Goal: Information Seeking & Learning: Learn about a topic

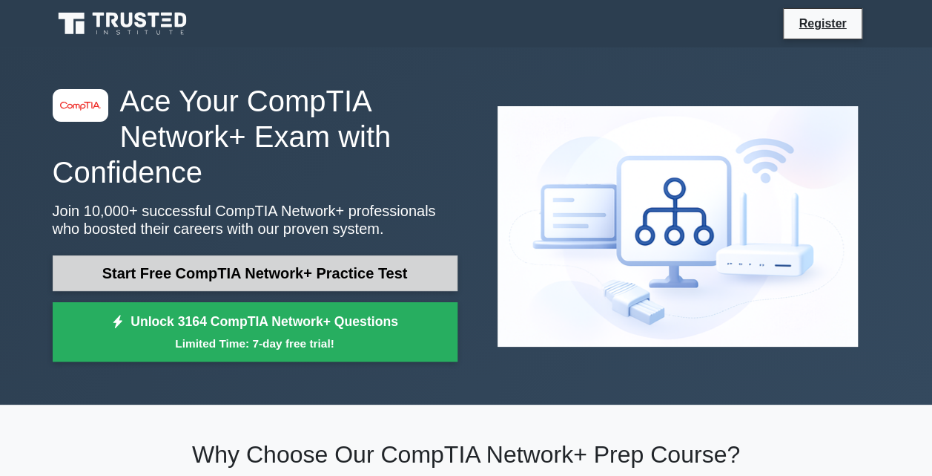
click at [401, 266] on link "Start Free CompTIA Network+ Practice Test" at bounding box center [255, 273] width 405 height 36
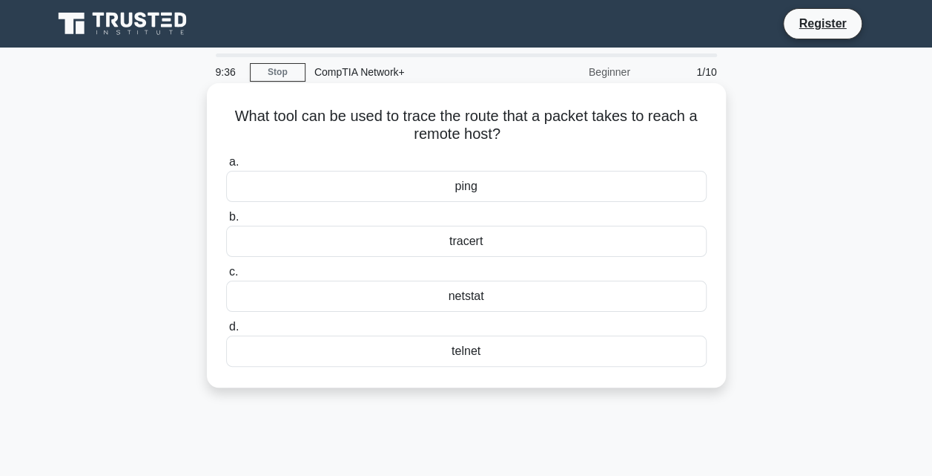
click at [473, 188] on div "ping" at bounding box center [466, 186] width 481 height 31
click at [226, 167] on input "a. ping" at bounding box center [226, 162] width 0 height 10
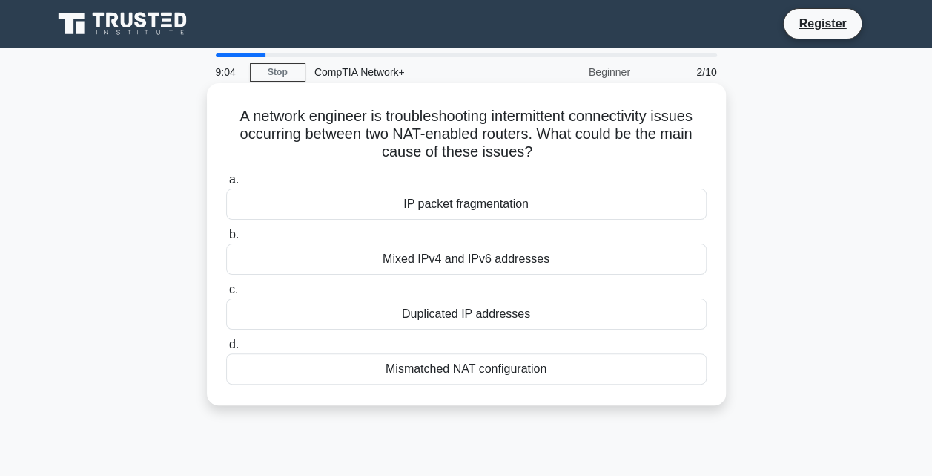
click at [507, 370] on div "Mismatched NAT configuration" at bounding box center [466, 368] width 481 height 31
click at [226, 349] on input "d. Mismatched NAT configuration" at bounding box center [226, 345] width 0 height 10
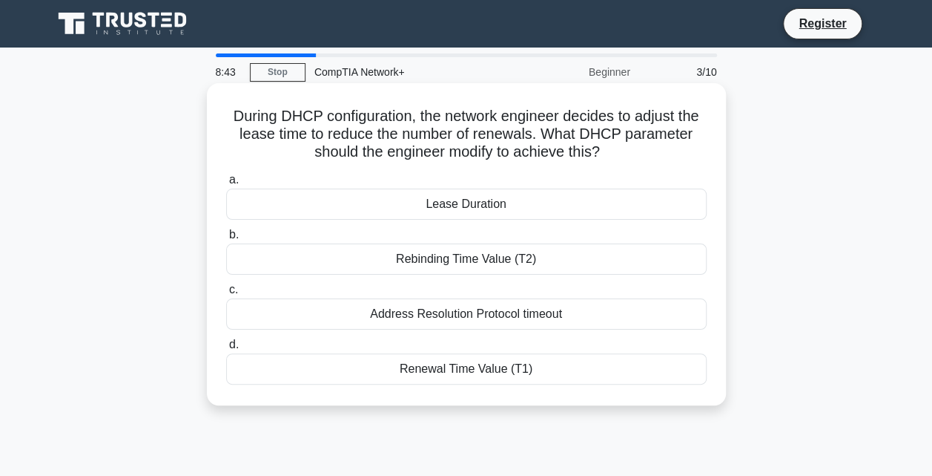
click at [498, 211] on div "Lease Duration" at bounding box center [466, 203] width 481 height 31
click at [226, 185] on input "a. Lease Duration" at bounding box center [226, 180] width 0 height 10
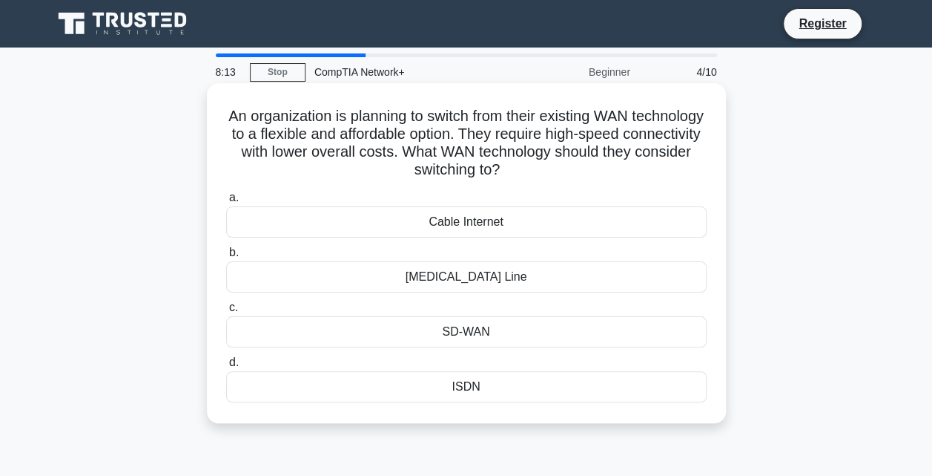
click at [517, 228] on div "Cable Internet" at bounding box center [466, 221] width 481 height 31
click at [226, 203] on input "a. Cable Internet" at bounding box center [226, 198] width 0 height 10
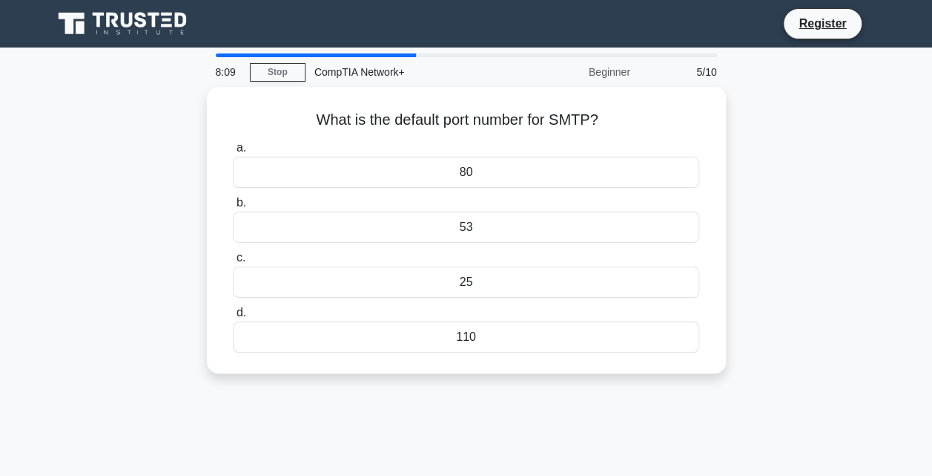
click at [517, 228] on div "53" at bounding box center [466, 226] width 466 height 31
click at [233, 208] on input "b. 53" at bounding box center [233, 203] width 0 height 10
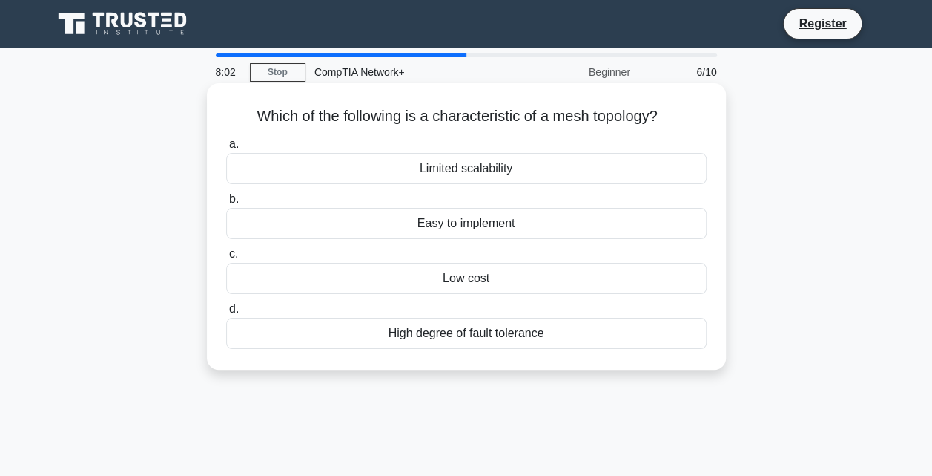
click at [559, 180] on div "Limited scalability" at bounding box center [466, 168] width 481 height 31
click at [226, 149] on input "a. Limited scalability" at bounding box center [226, 144] width 0 height 10
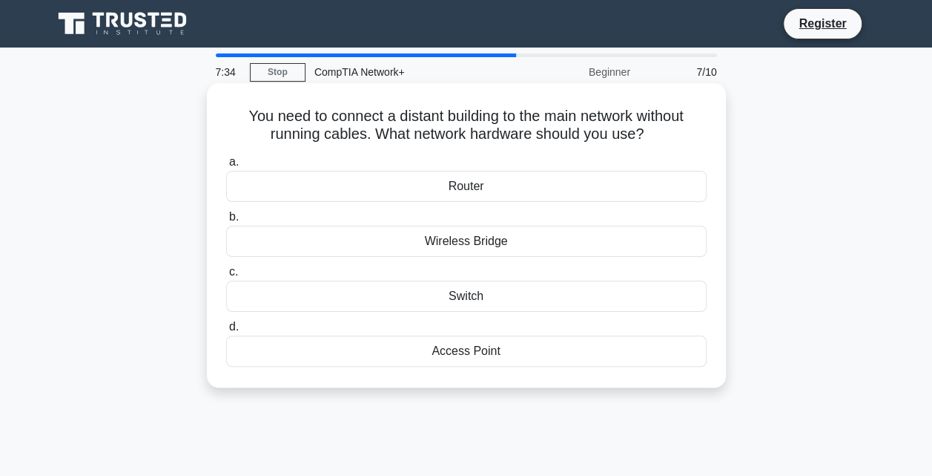
click at [535, 242] on div "Wireless Bridge" at bounding box center [466, 241] width 481 height 31
click at [226, 222] on input "b. Wireless Bridge" at bounding box center [226, 217] width 0 height 10
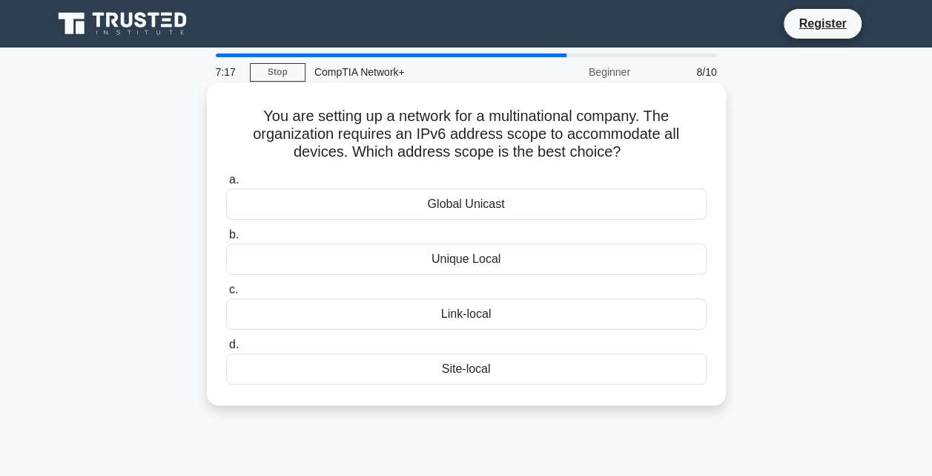
click at [531, 317] on div "Link-local" at bounding box center [466, 313] width 481 height 31
click at [226, 295] on input "c. Link-local" at bounding box center [226, 290] width 0 height 10
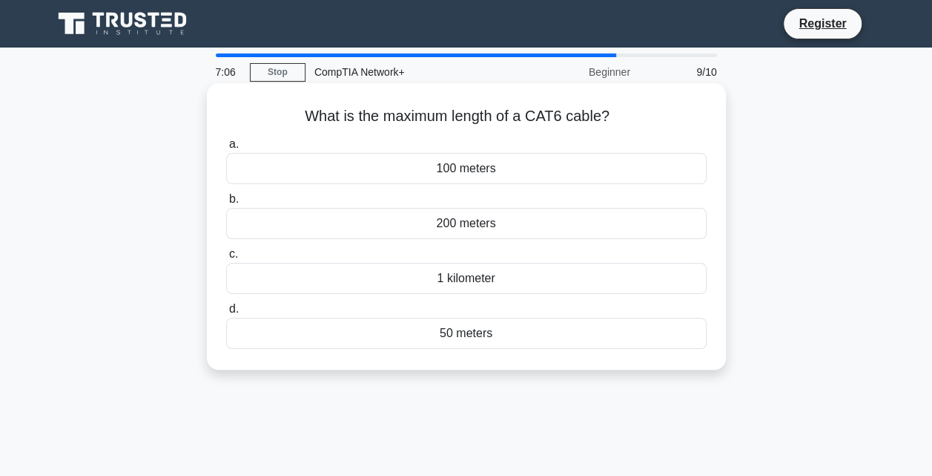
click at [519, 279] on div "1 kilometer" at bounding box center [466, 278] width 481 height 31
click at [226, 259] on input "c. 1 kilometer" at bounding box center [226, 254] width 0 height 10
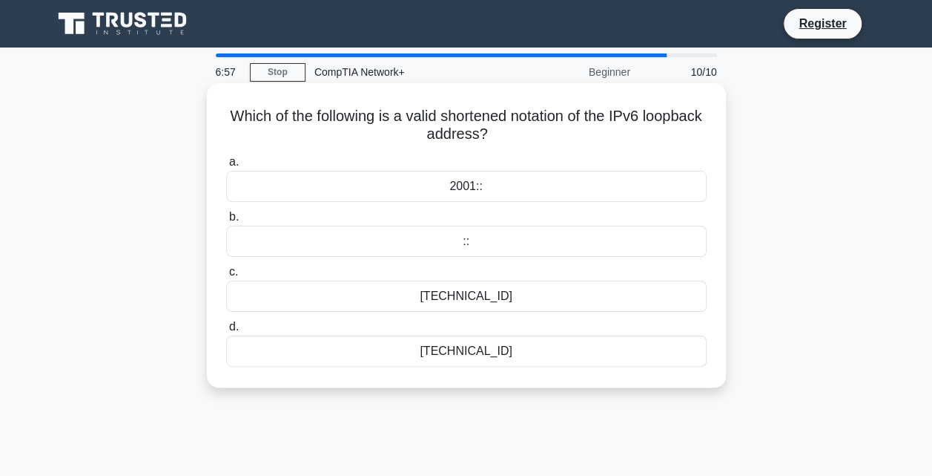
click at [534, 184] on div "2001::" at bounding box center [466, 186] width 481 height 31
click at [226, 167] on input "a. 2001::" at bounding box center [226, 162] width 0 height 10
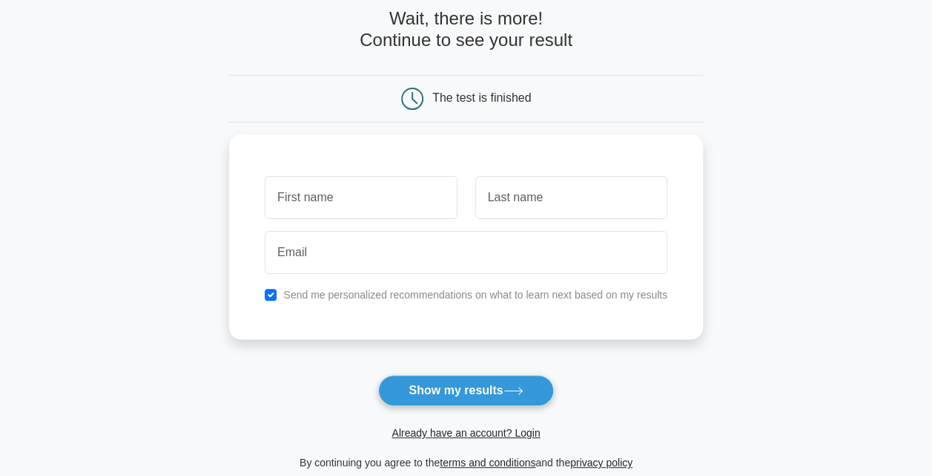
scroll to position [76, 0]
click at [507, 394] on button "Show my results" at bounding box center [465, 389] width 175 height 31
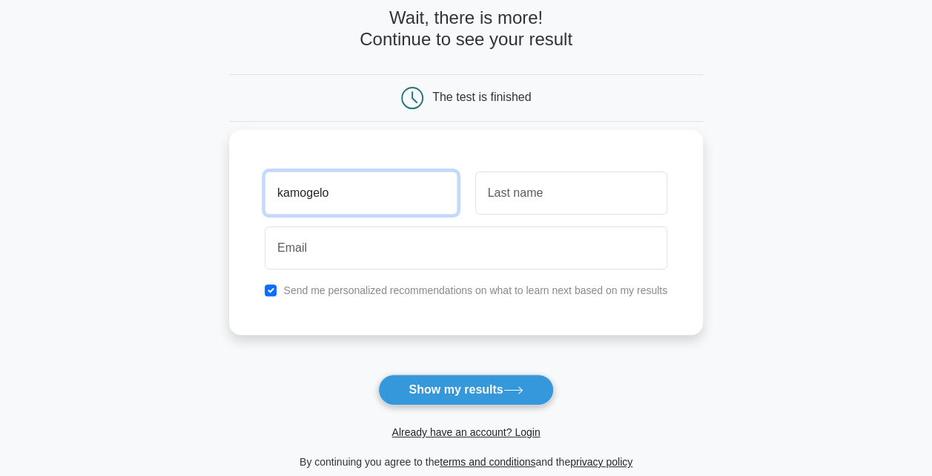
type input "kamogelo"
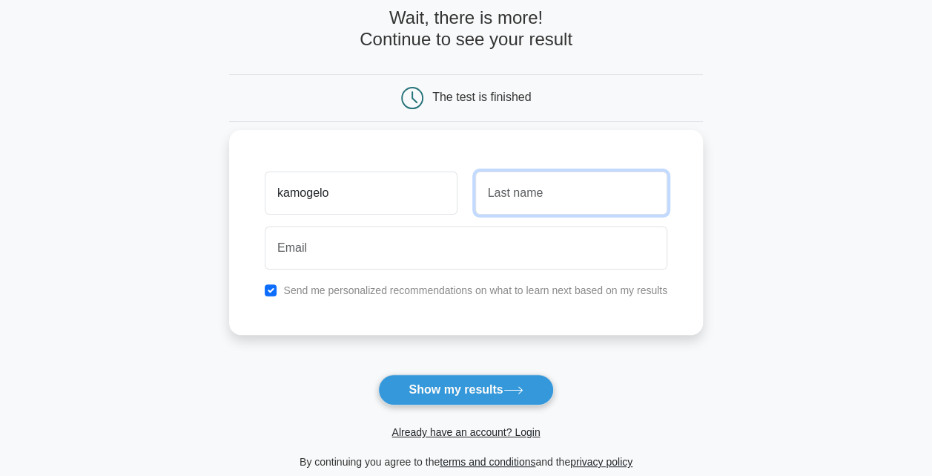
click at [577, 206] on input "text" at bounding box center [572, 192] width 192 height 43
type input "mahowa"
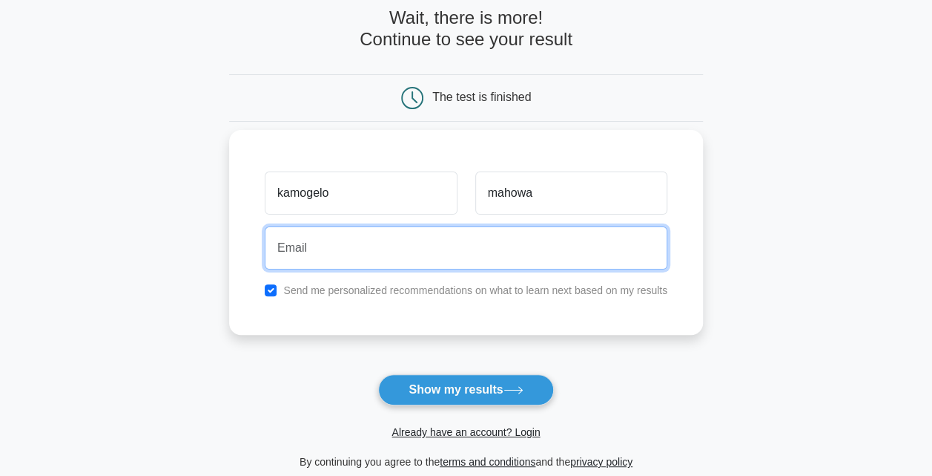
click at [546, 254] on input "email" at bounding box center [466, 247] width 403 height 43
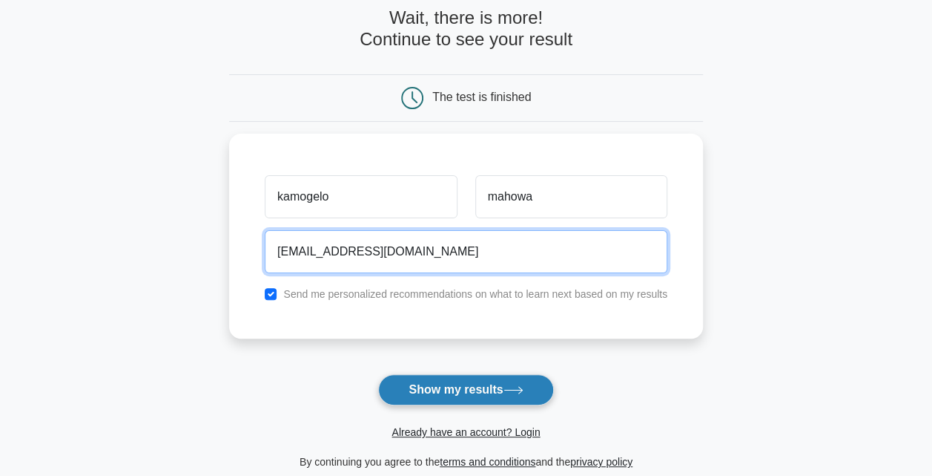
type input "kamogelonkuna@icloud.com"
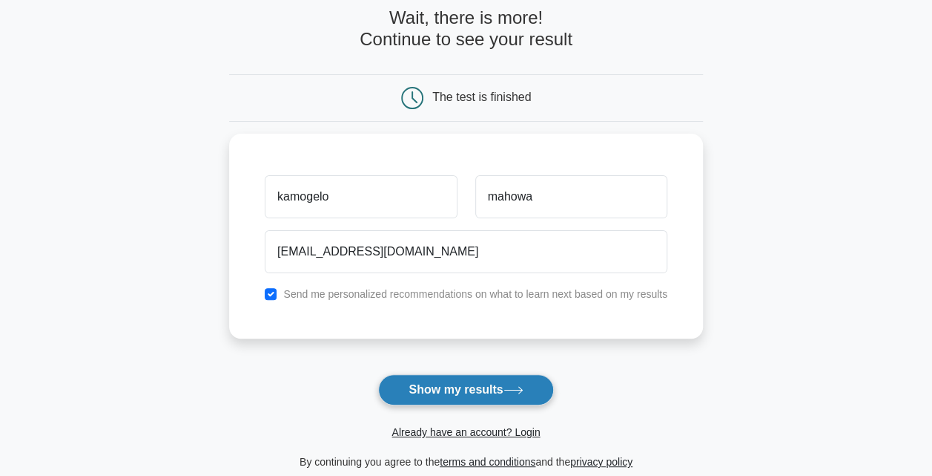
click at [491, 380] on button "Show my results" at bounding box center [465, 389] width 175 height 31
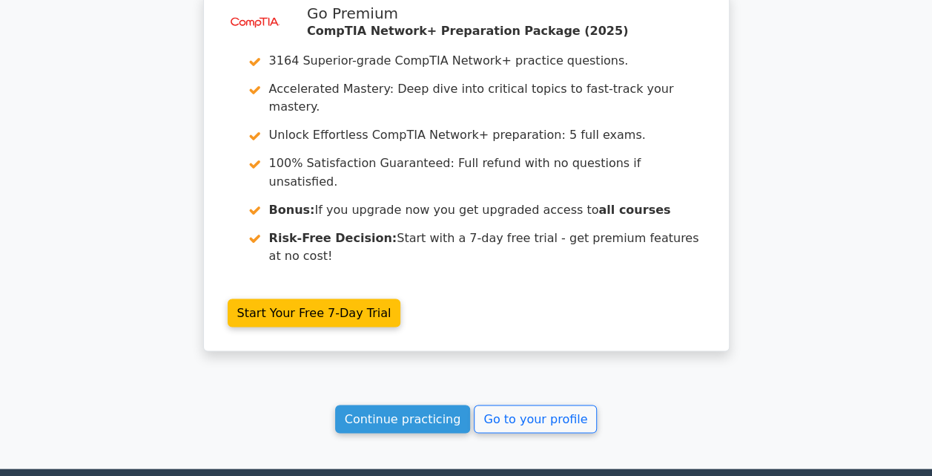
scroll to position [1267, 0]
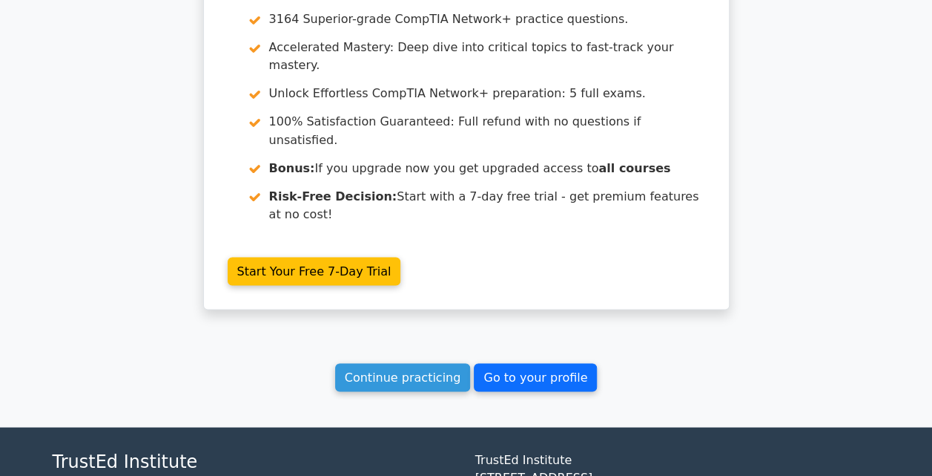
click at [555, 363] on link "Go to your profile" at bounding box center [535, 377] width 123 height 28
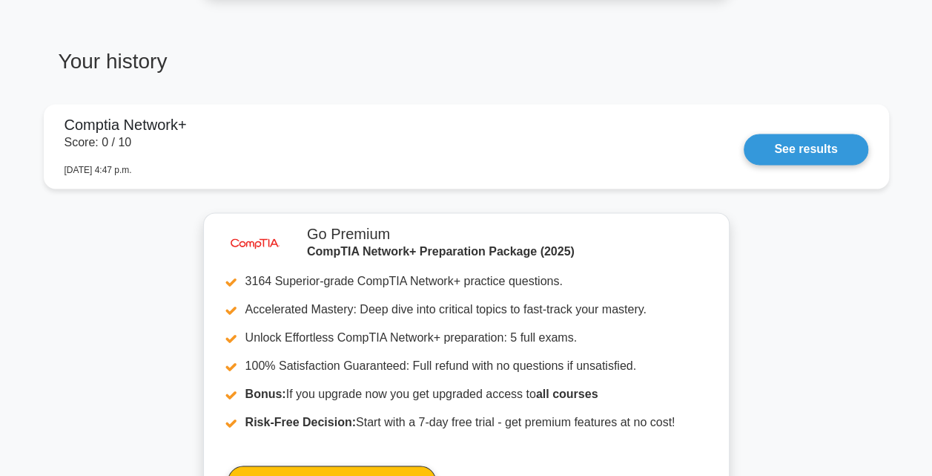
scroll to position [1122, 0]
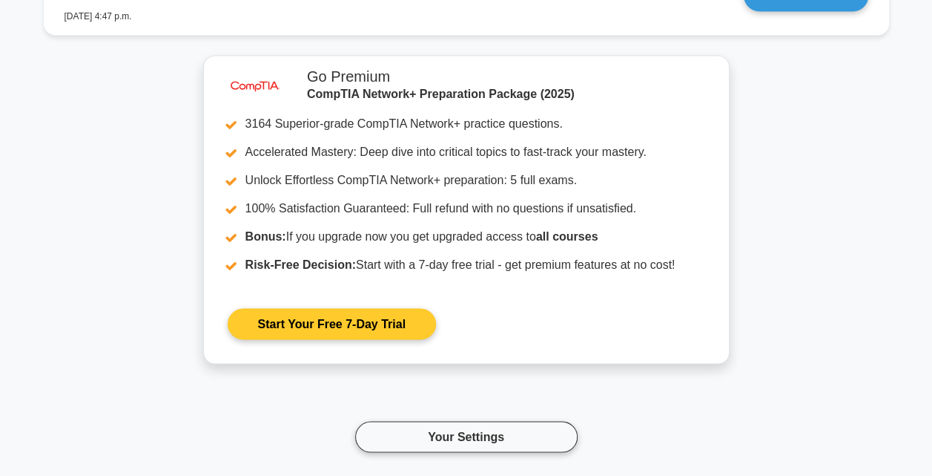
click at [380, 315] on link "Start Your Free 7-Day Trial" at bounding box center [332, 323] width 208 height 31
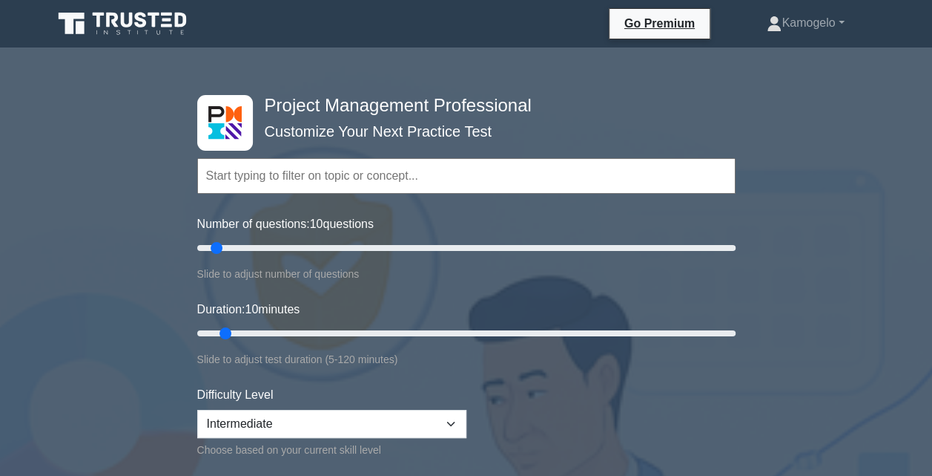
click at [308, 172] on input "text" at bounding box center [466, 176] width 539 height 36
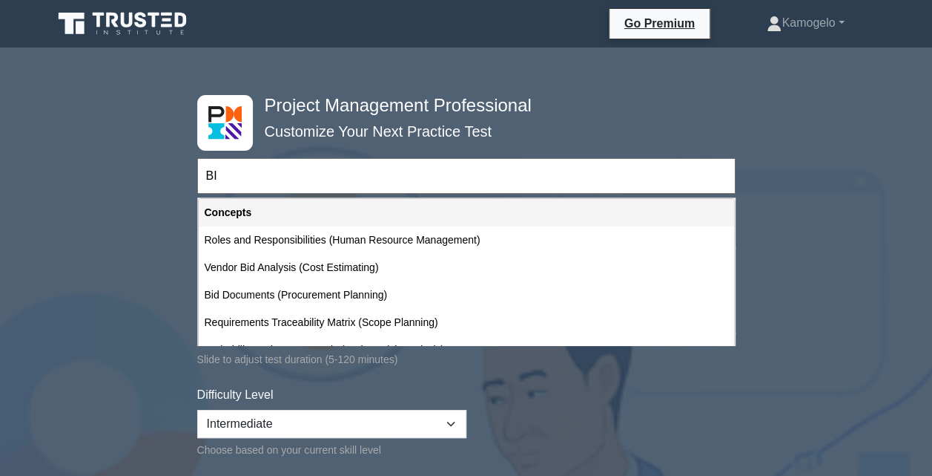
type input "B"
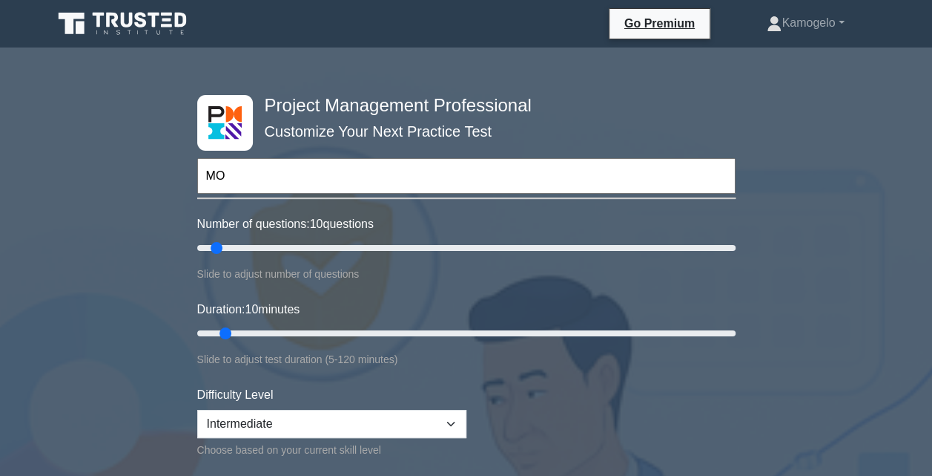
type input "M"
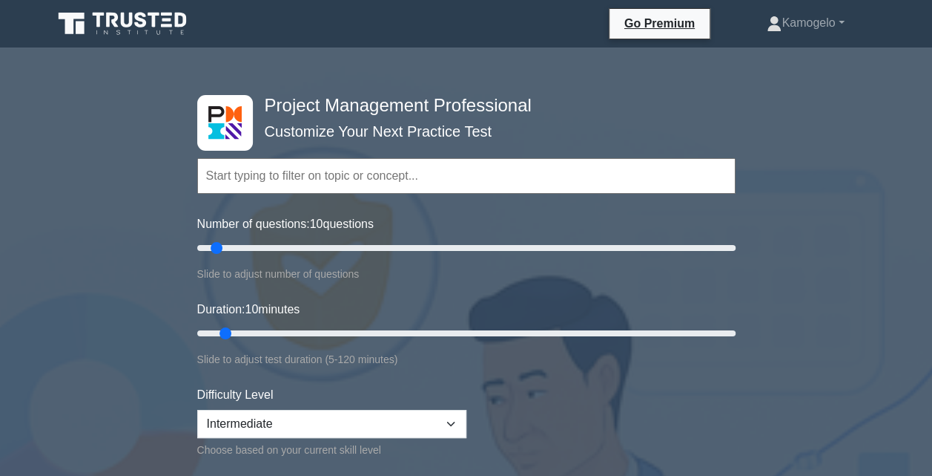
type input "u"
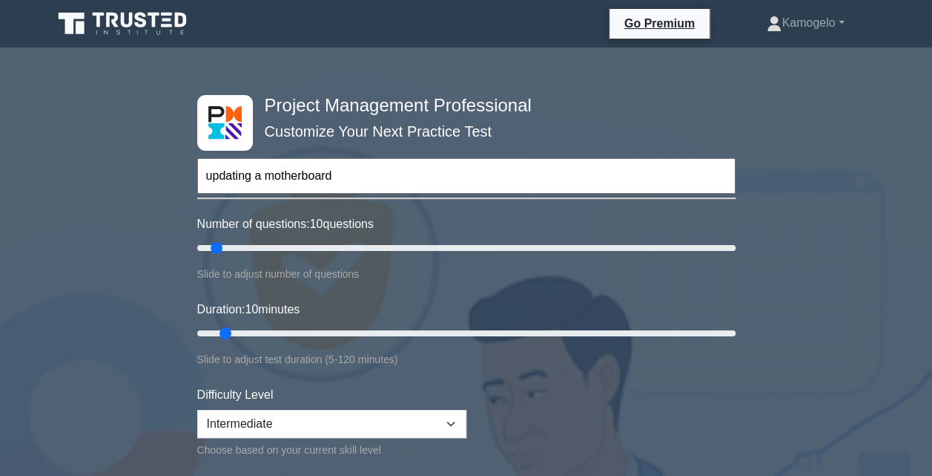
type input "updating a motherboard"
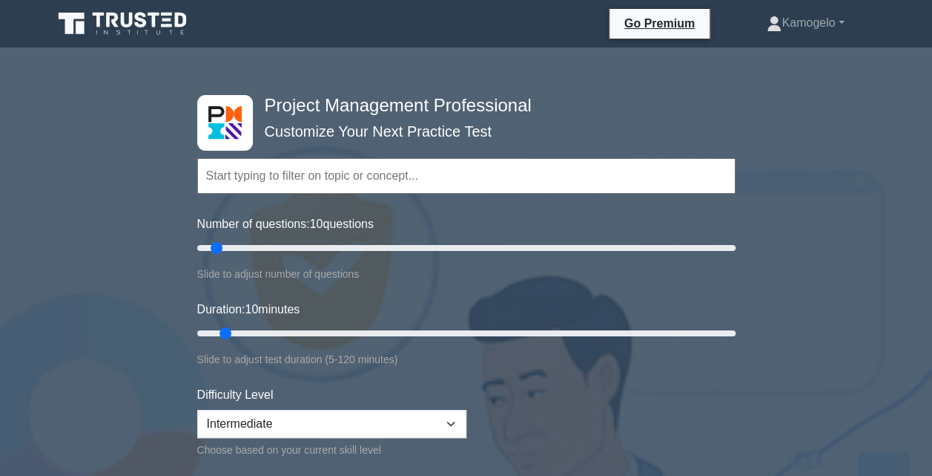
click at [308, 168] on input "text" at bounding box center [466, 176] width 539 height 36
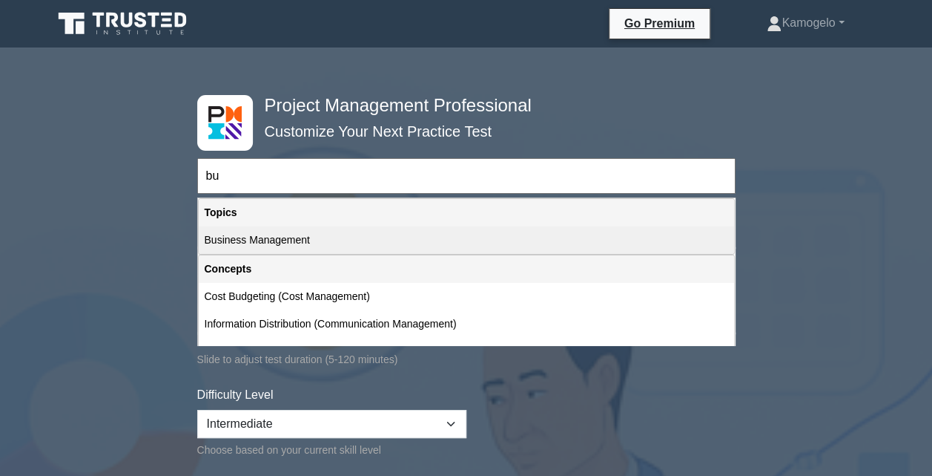
click at [289, 246] on div "Business Management" at bounding box center [467, 239] width 536 height 27
type input "Business Management"
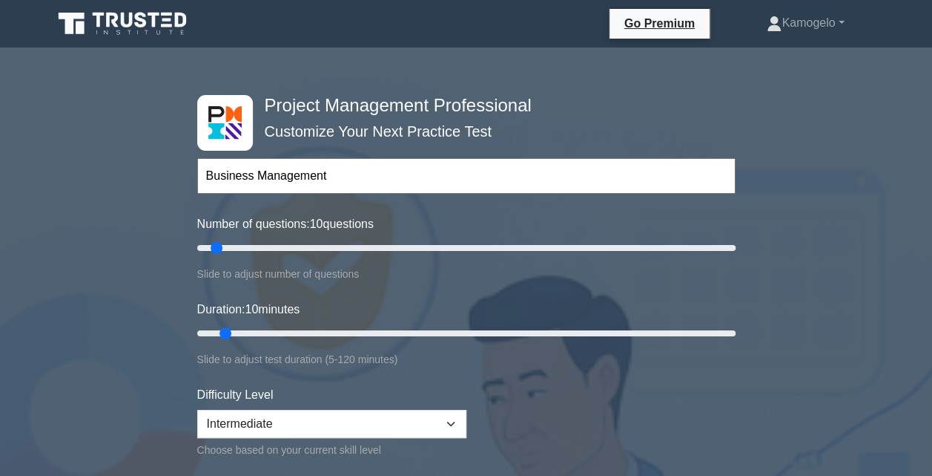
click at [349, 182] on input "Business Management" at bounding box center [466, 176] width 539 height 36
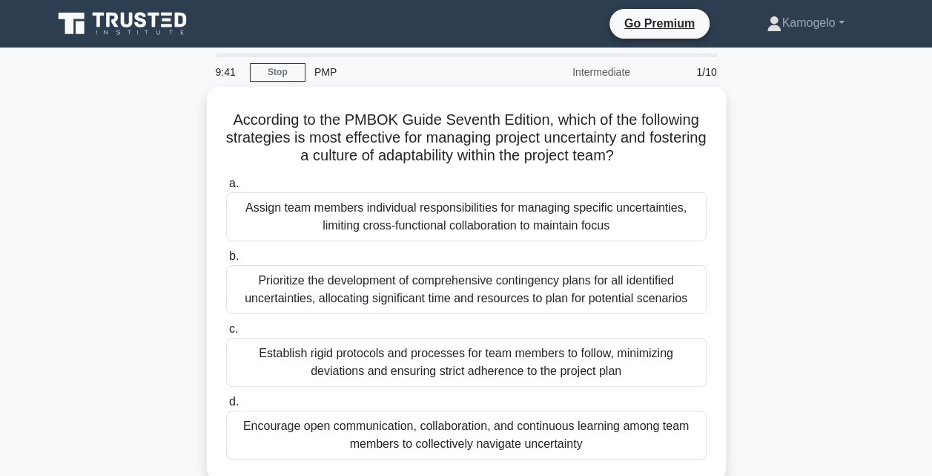
drag, startPoint x: 932, startPoint y: 208, endPoint x: 928, endPoint y: 251, distance: 43.2
click at [928, 251] on main "9:41 Stop PMP Intermediate 1/10 According to the PMBOK Guide Seventh Edition, w…" at bounding box center [466, 424] width 932 height 754
click at [928, 251] on main "9:40 Stop PMP Intermediate 1/10 According to the PMBOK Guide Seventh Edition, w…" at bounding box center [466, 424] width 932 height 754
click at [852, 242] on div "According to the PMBOK Guide Seventh Edition, which of the following strategies…" at bounding box center [467, 292] width 846 height 411
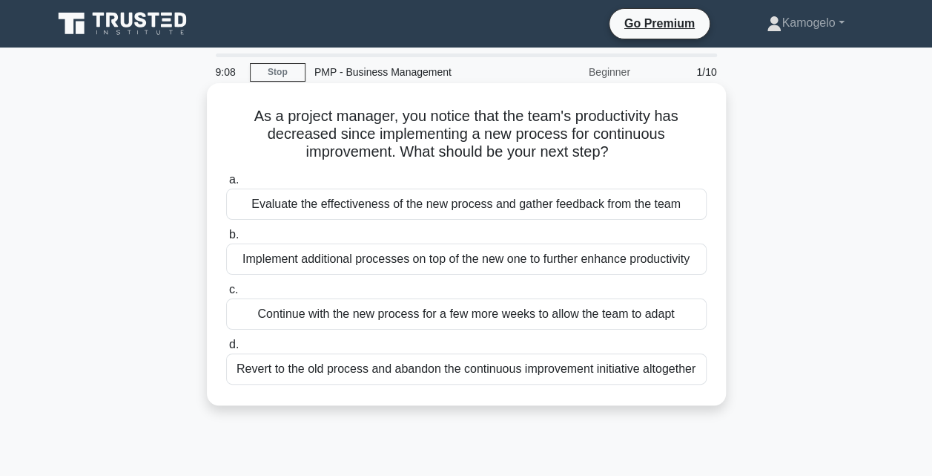
click at [398, 204] on div "Evaluate the effectiveness of the new process and gather feedback from the team" at bounding box center [466, 203] width 481 height 31
click at [226, 185] on input "a. Evaluate the effectiveness of the new process and gather feedback from the t…" at bounding box center [226, 180] width 0 height 10
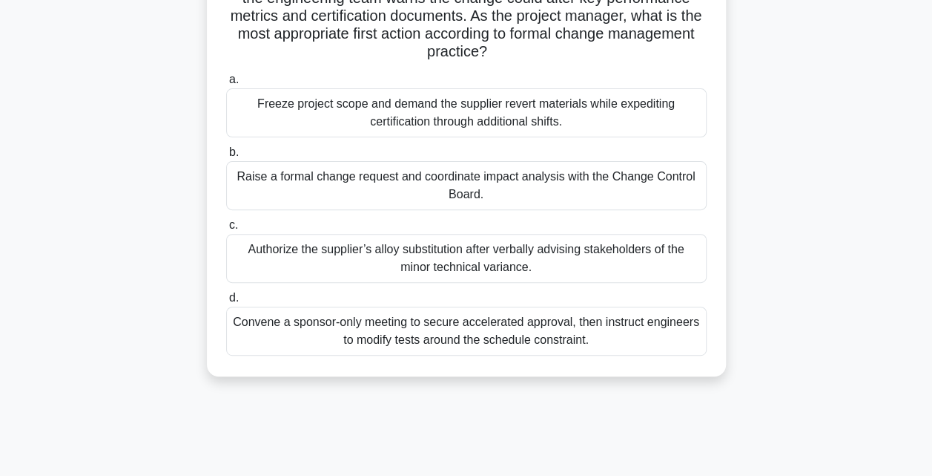
scroll to position [93, 0]
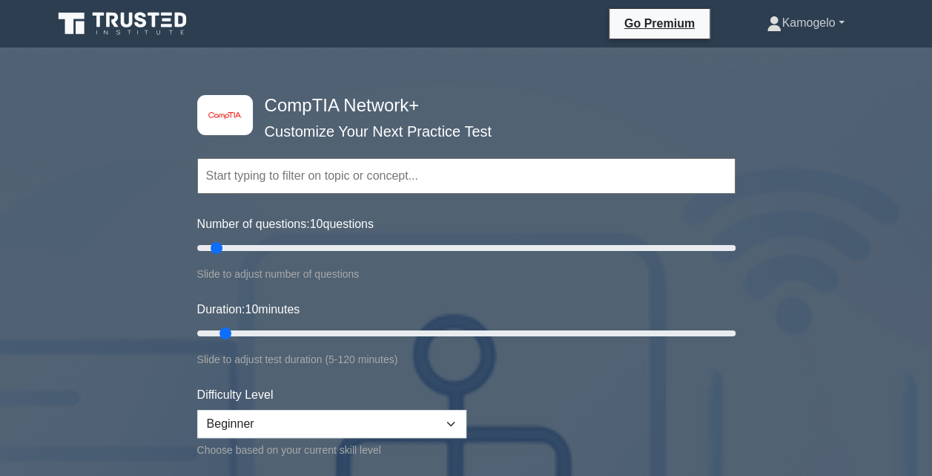
click at [840, 22] on link "Kamogelo" at bounding box center [805, 23] width 148 height 30
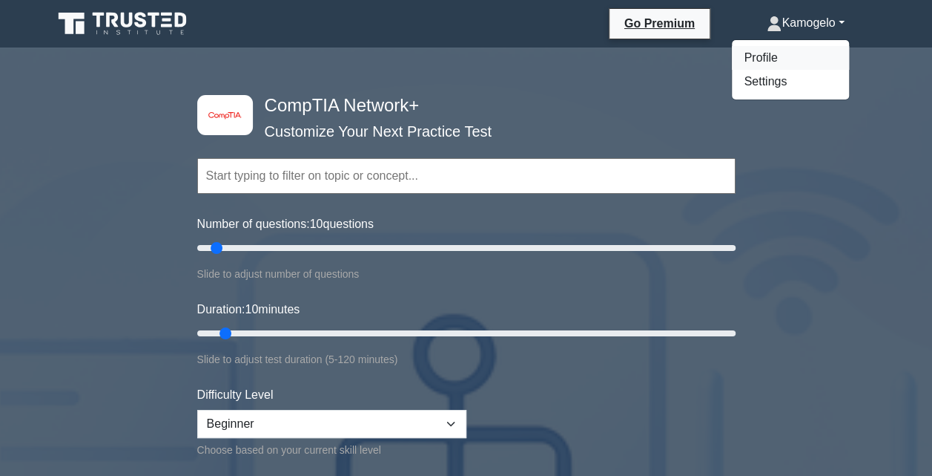
click at [794, 59] on link "Profile" at bounding box center [790, 58] width 117 height 24
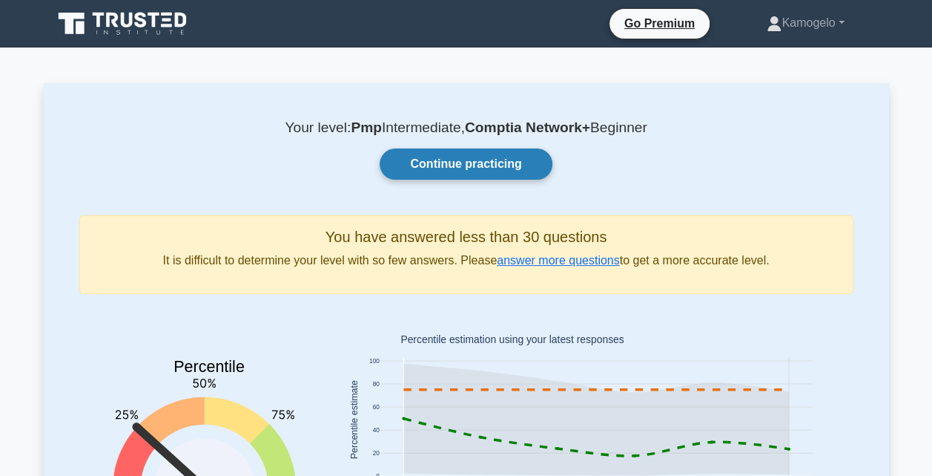
click at [521, 163] on link "Continue practicing" at bounding box center [466, 163] width 172 height 31
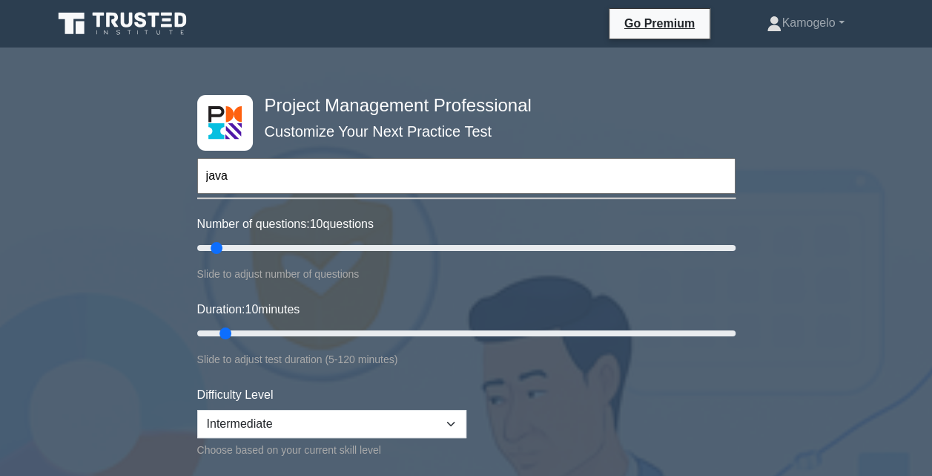
type input "java"
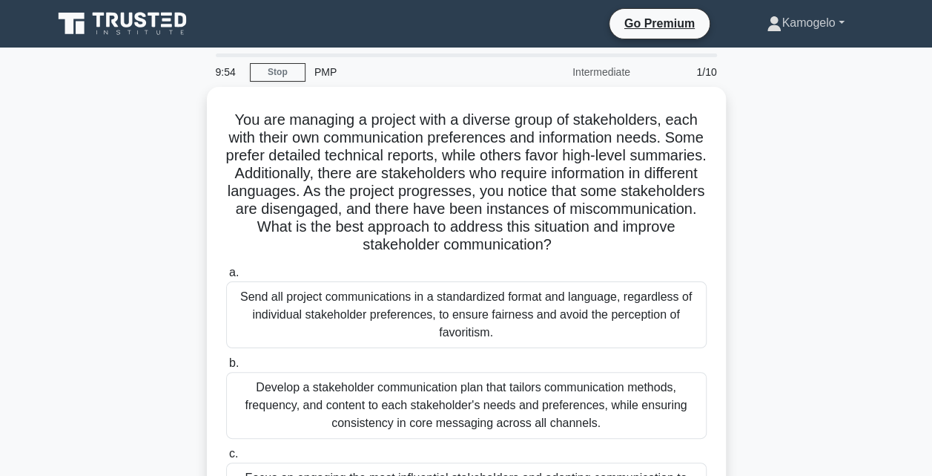
click at [835, 27] on link "Kamogelo" at bounding box center [805, 23] width 148 height 30
drag, startPoint x: 790, startPoint y: 58, endPoint x: 810, endPoint y: 26, distance: 37.7
click at [810, 26] on body "Go Premium Kamogelo" at bounding box center [466, 400] width 932 height 801
click at [810, 26] on link "Kamogelo" at bounding box center [805, 23] width 148 height 30
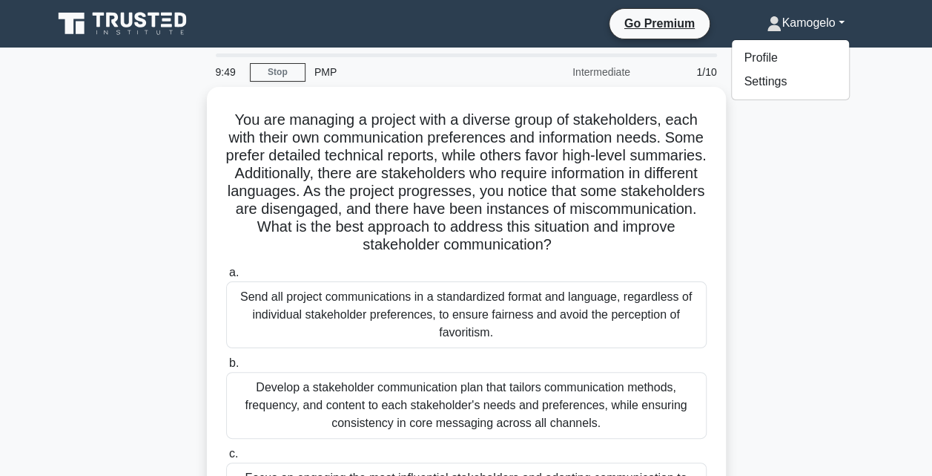
click at [774, 146] on div "You are managing a project with a diverse group of stakeholders, each with thei…" at bounding box center [467, 372] width 846 height 571
click at [820, 34] on link "Kamogelo" at bounding box center [805, 23] width 148 height 30
click at [753, 84] on link "Settings" at bounding box center [790, 82] width 117 height 24
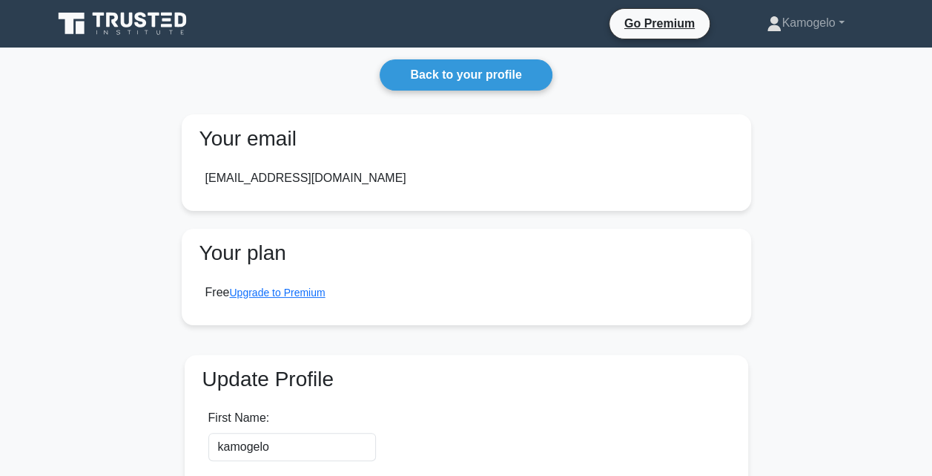
scroll to position [307, 0]
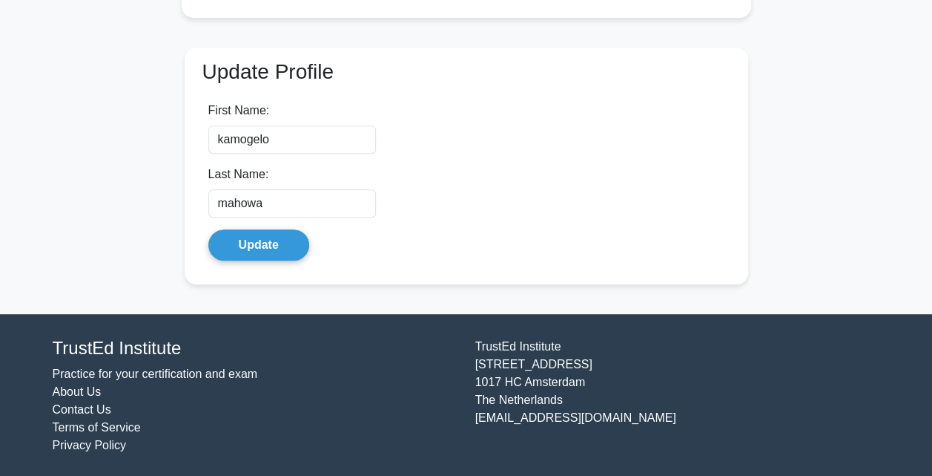
drag, startPoint x: 932, startPoint y: 403, endPoint x: 931, endPoint y: 328, distance: 74.9
click at [931, 328] on footer "TrustEd Institute Practice for your certification and exam About Us Contact Us …" at bounding box center [466, 396] width 932 height 164
click at [898, 344] on footer "TrustEd Institute Practice for your certification and exam About Us Contact Us …" at bounding box center [466, 396] width 932 height 164
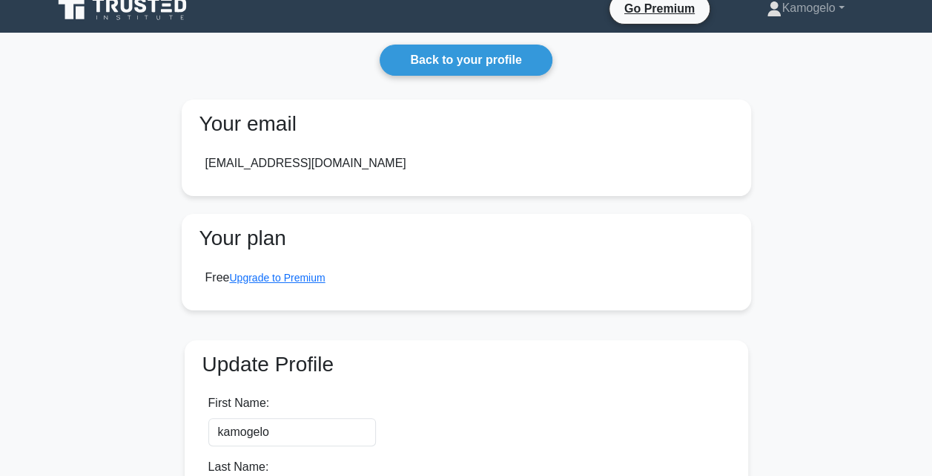
scroll to position [0, 0]
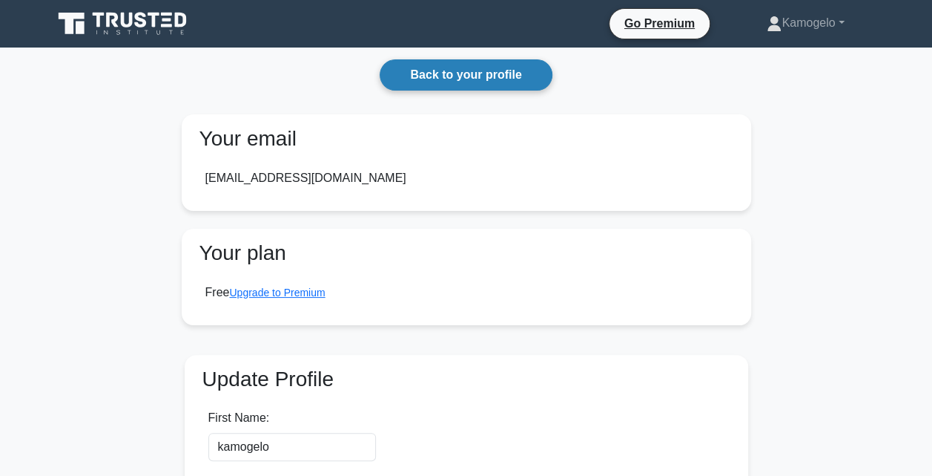
click at [534, 69] on link "Back to your profile" at bounding box center [466, 74] width 172 height 31
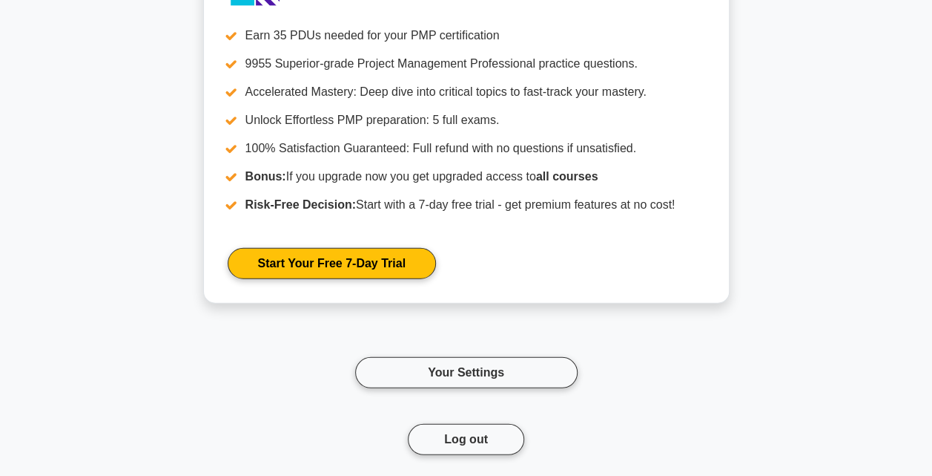
scroll to position [1852, 0]
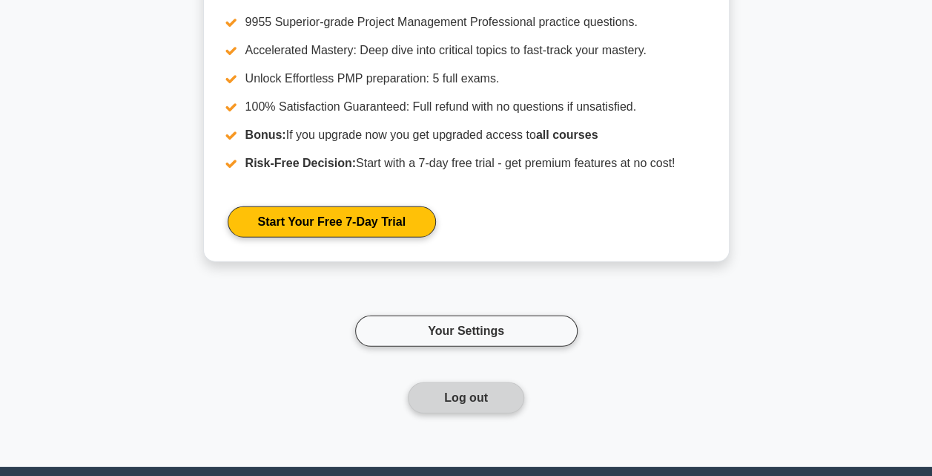
click at [473, 393] on button "Log out" at bounding box center [466, 397] width 116 height 31
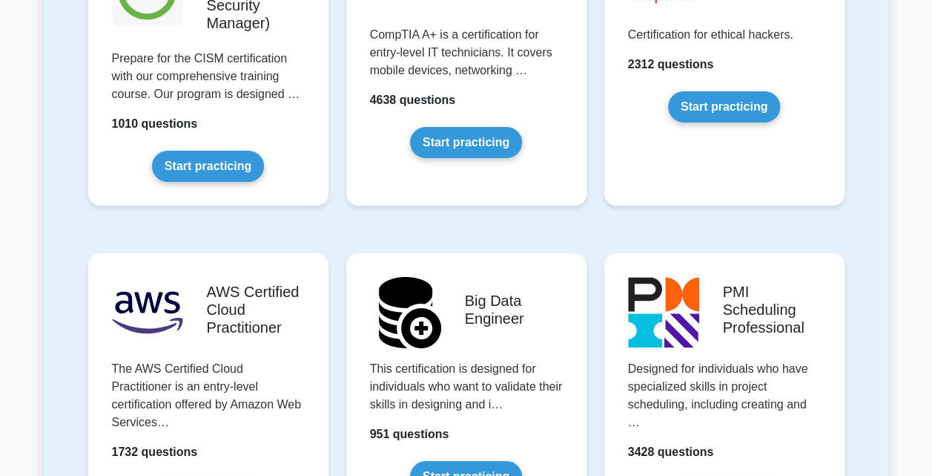
scroll to position [2245, 0]
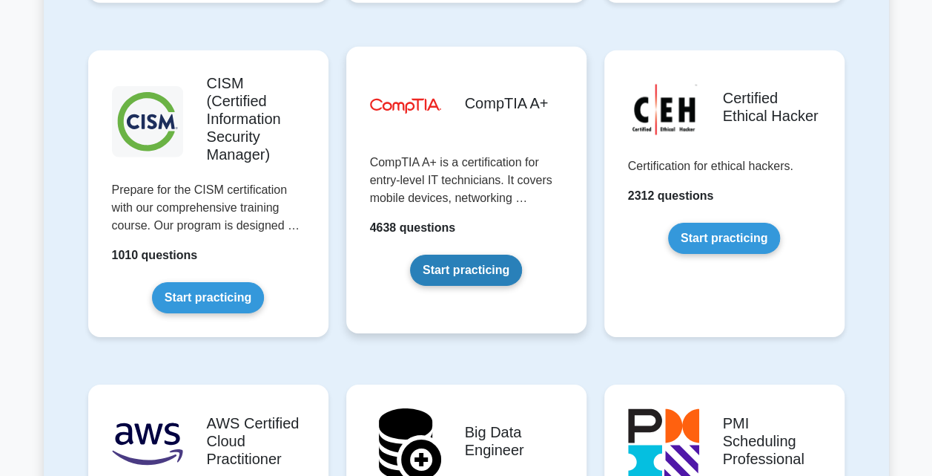
click at [494, 254] on link "Start practicing" at bounding box center [466, 269] width 112 height 31
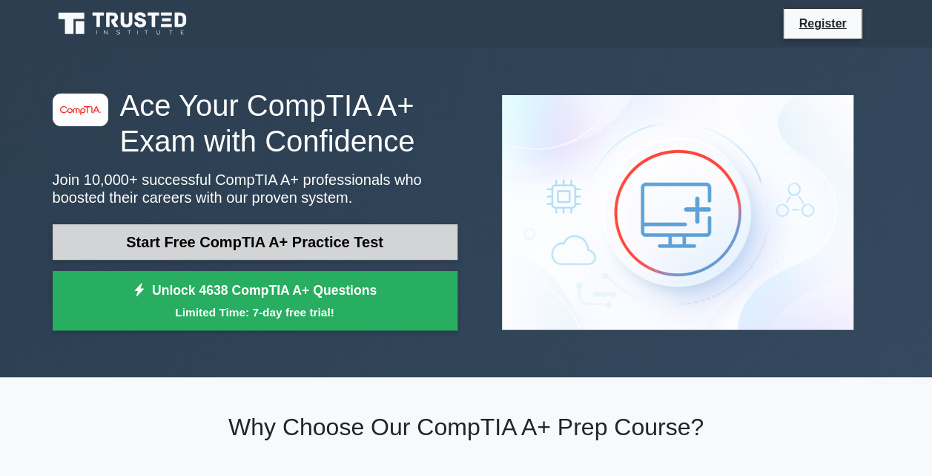
click at [395, 242] on link "Start Free CompTIA A+ Practice Test" at bounding box center [255, 242] width 405 height 36
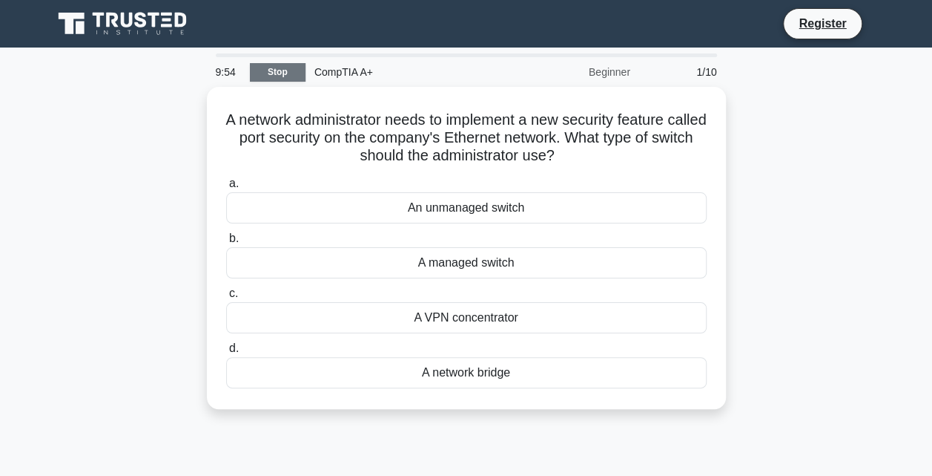
click at [272, 72] on link "Stop" at bounding box center [278, 72] width 56 height 19
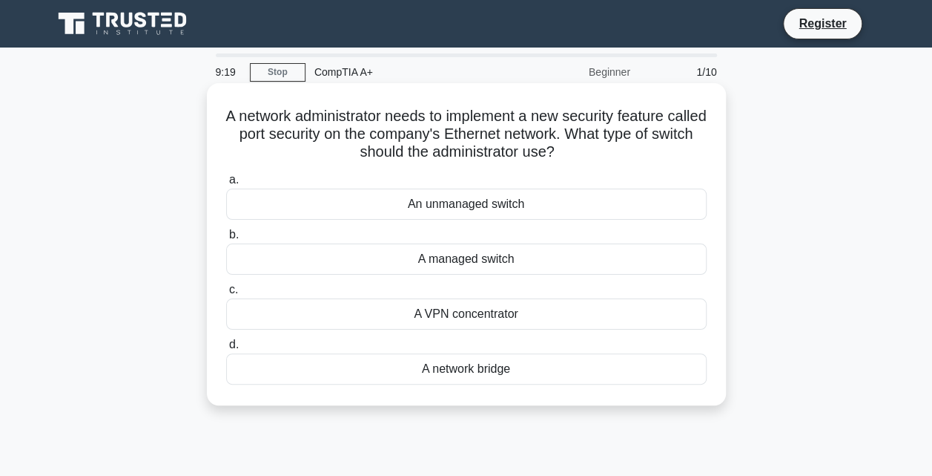
click at [484, 259] on div "A managed switch" at bounding box center [466, 258] width 481 height 31
click at [226, 240] on input "b. A managed switch" at bounding box center [226, 235] width 0 height 10
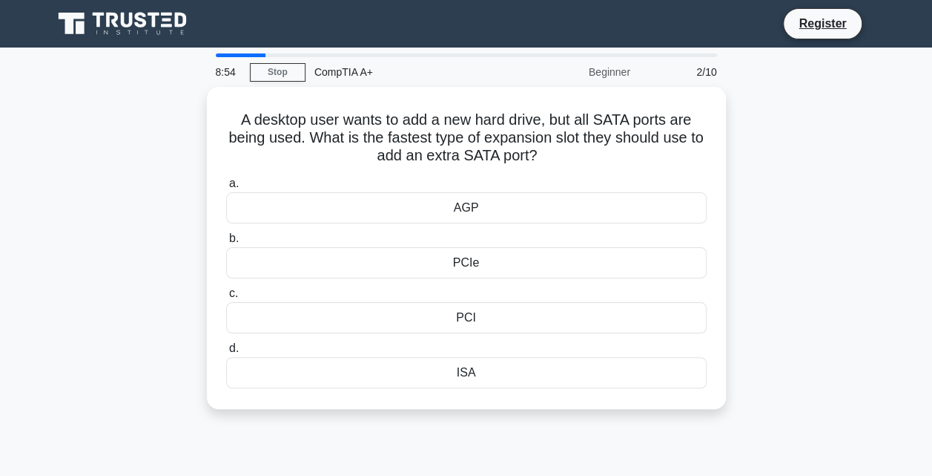
click at [484, 259] on div "PCIe" at bounding box center [466, 262] width 481 height 31
click at [226, 243] on input "b. PCIe" at bounding box center [226, 239] width 0 height 10
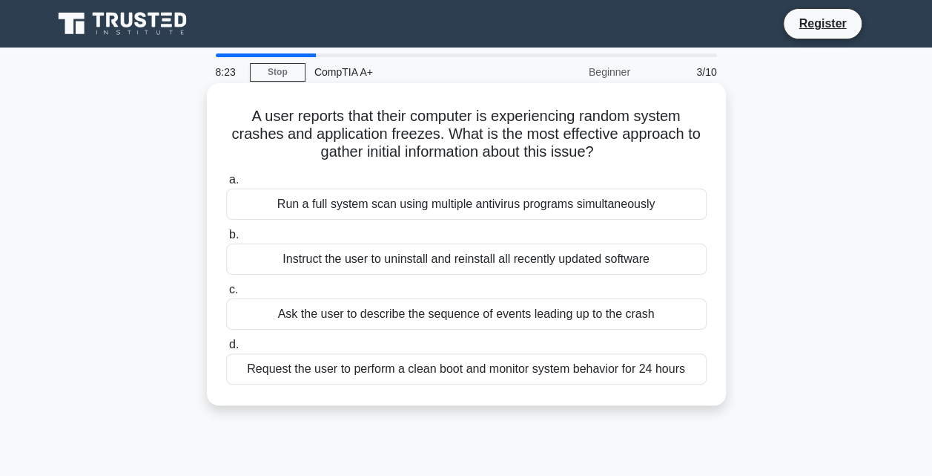
click at [559, 373] on div "Request the user to perform a clean boot and monitor system behavior for 24 hou…" at bounding box center [466, 368] width 481 height 31
click at [226, 349] on input "d. Request the user to perform a clean boot and monitor system behavior for 24 …" at bounding box center [226, 345] width 0 height 10
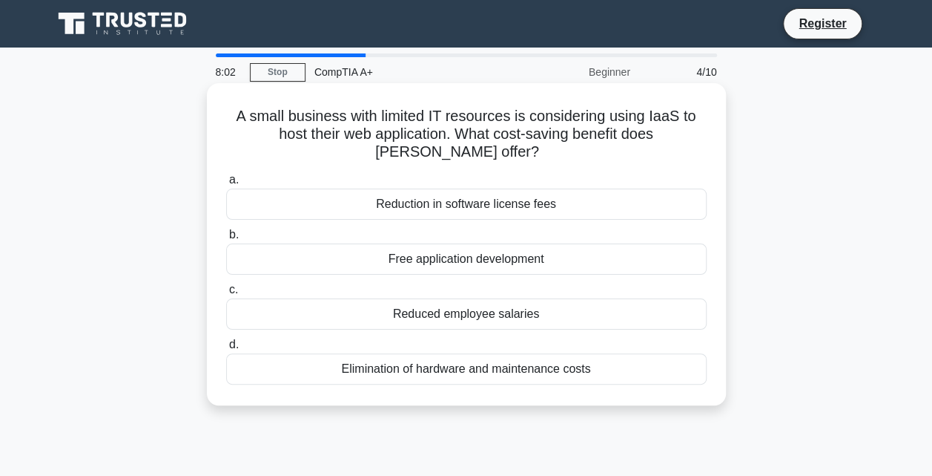
click at [552, 263] on div "Free application development" at bounding box center [466, 258] width 481 height 31
click at [226, 240] on input "b. Free application development" at bounding box center [226, 235] width 0 height 10
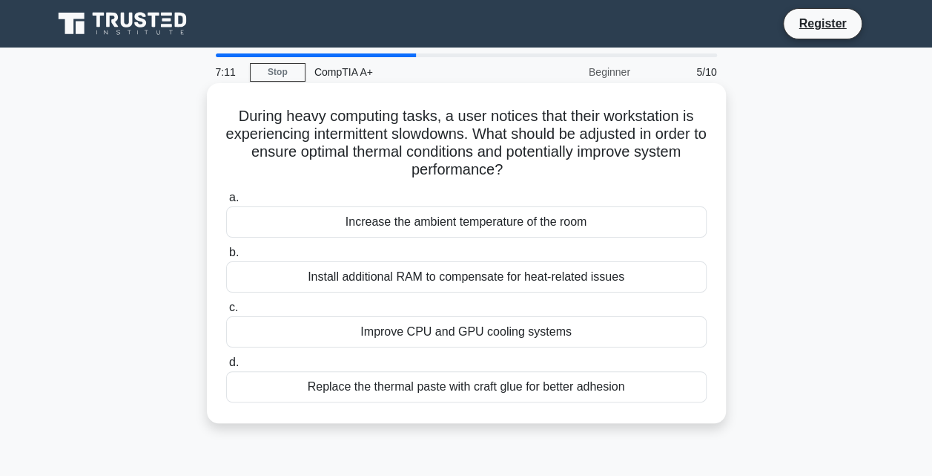
click at [550, 333] on div "Improve CPU and GPU cooling systems" at bounding box center [466, 331] width 481 height 31
click at [226, 312] on input "c. Improve CPU and GPU cooling systems" at bounding box center [226, 308] width 0 height 10
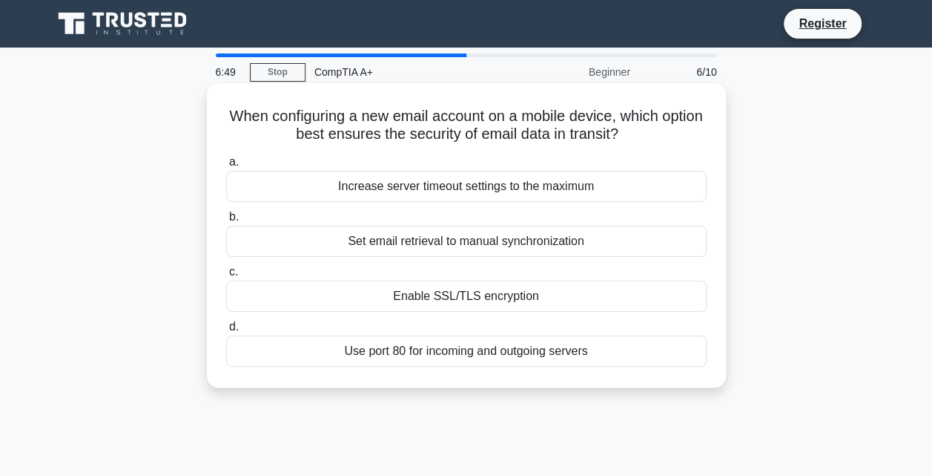
click at [537, 243] on div "Set email retrieval to manual synchronization" at bounding box center [466, 241] width 481 height 31
click at [226, 222] on input "b. Set email retrieval to manual synchronization" at bounding box center [226, 217] width 0 height 10
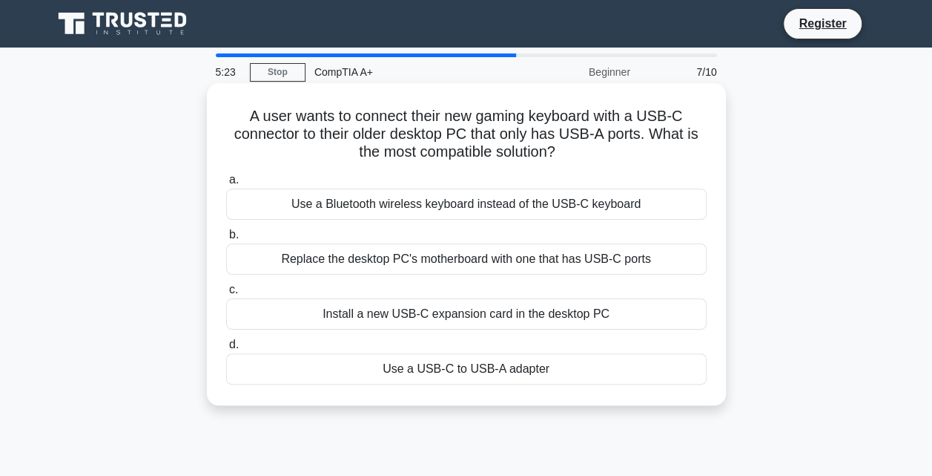
click at [414, 202] on div "Use a Bluetooth wireless keyboard instead of the USB-C keyboard" at bounding box center [466, 203] width 481 height 31
click at [226, 185] on input "a. Use a Bluetooth wireless keyboard instead of the USB-C keyboard" at bounding box center [226, 180] width 0 height 10
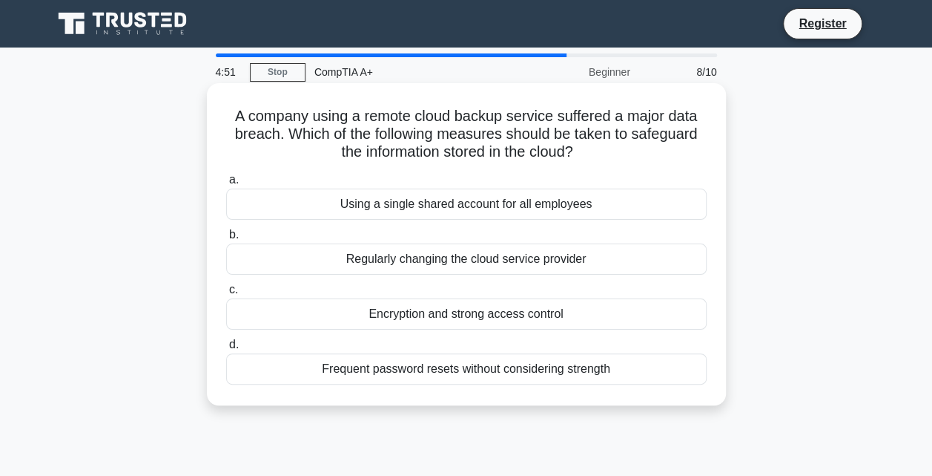
click at [519, 315] on div "Encryption and strong access control" at bounding box center [466, 313] width 481 height 31
click at [226, 295] on input "c. Encryption and strong access control" at bounding box center [226, 290] width 0 height 10
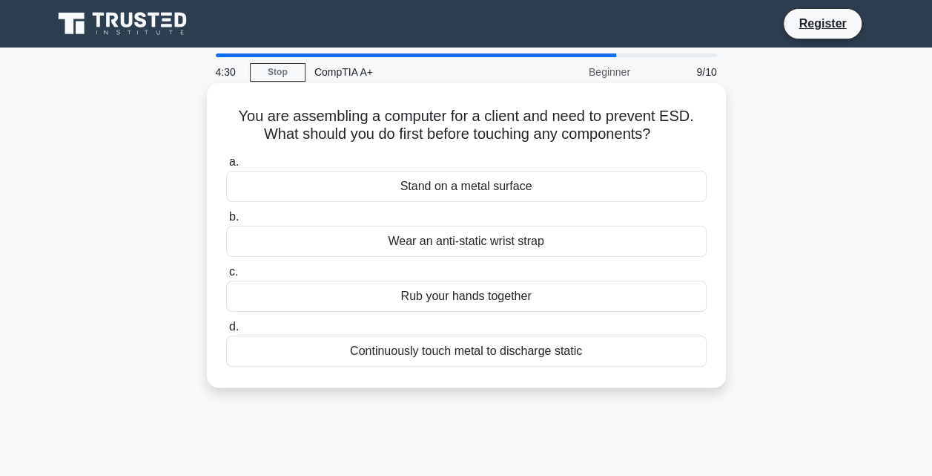
click at [496, 245] on div "Wear an anti-static wrist strap" at bounding box center [466, 241] width 481 height 31
click at [226, 222] on input "b. Wear an anti-static wrist strap" at bounding box center [226, 217] width 0 height 10
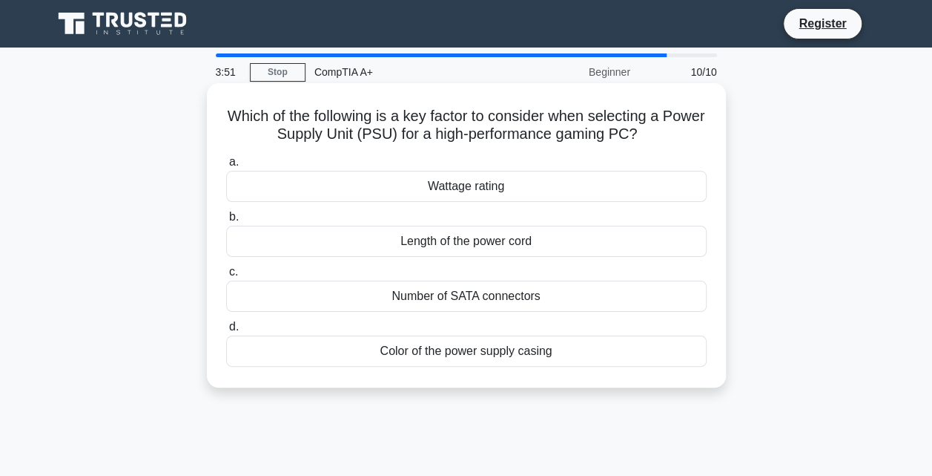
click at [487, 297] on div "Number of SATA connectors" at bounding box center [466, 295] width 481 height 31
click at [226, 277] on input "c. Number of SATA connectors" at bounding box center [226, 272] width 0 height 10
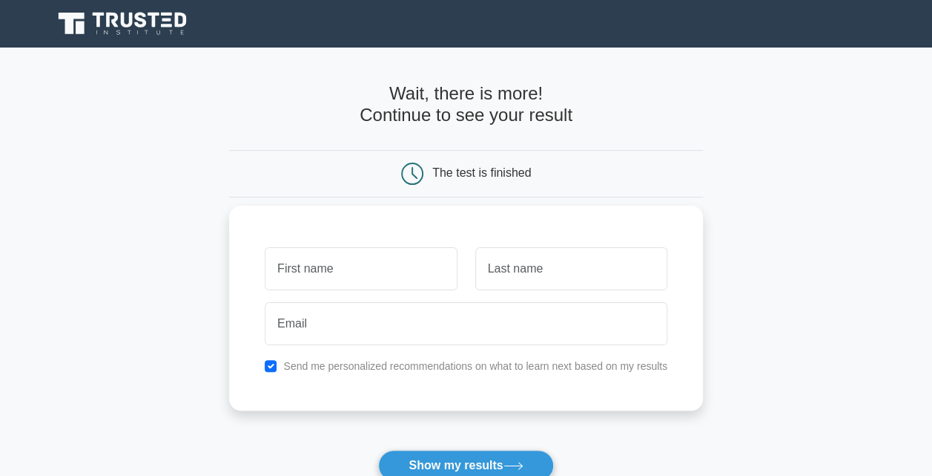
click at [329, 267] on input "text" at bounding box center [361, 268] width 192 height 43
type input "kamogelo"
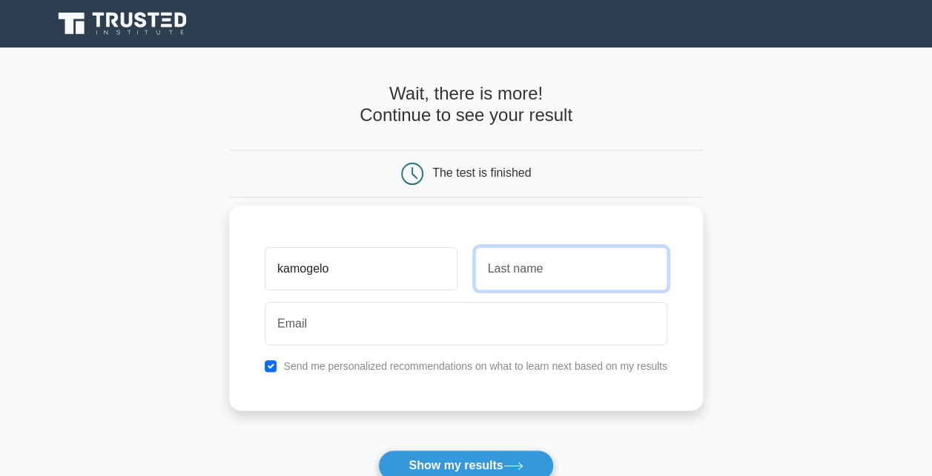
type input "mahowa"
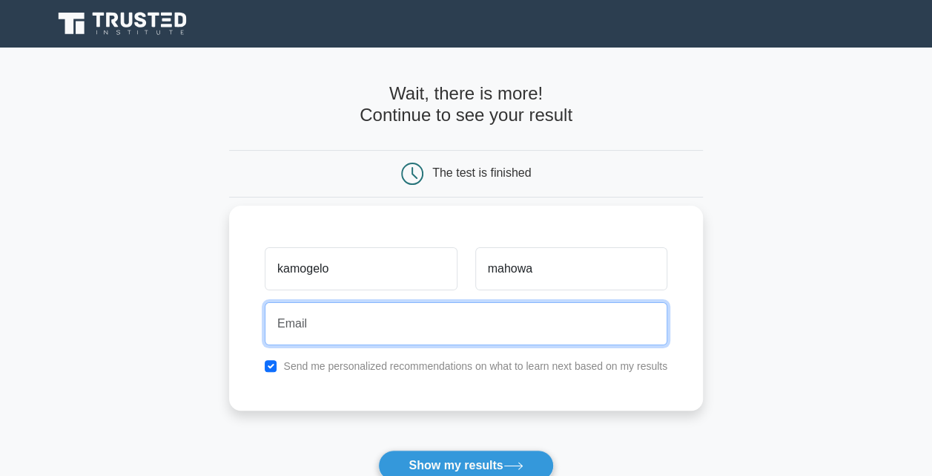
type input "[EMAIL_ADDRESS][DOMAIN_NAME]"
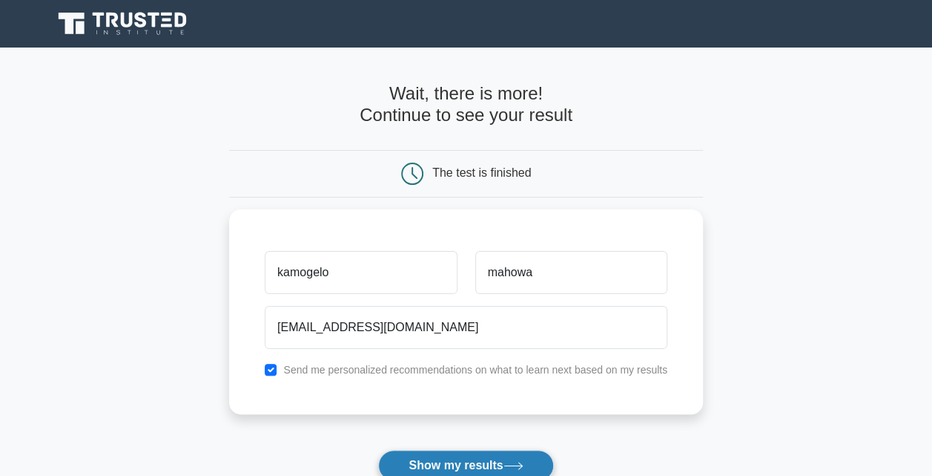
click at [484, 456] on button "Show my results" at bounding box center [465, 465] width 175 height 31
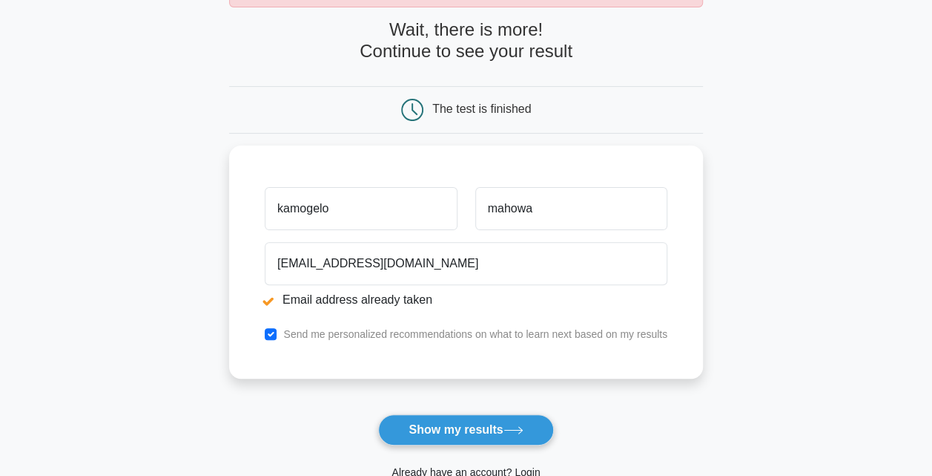
scroll to position [119, 0]
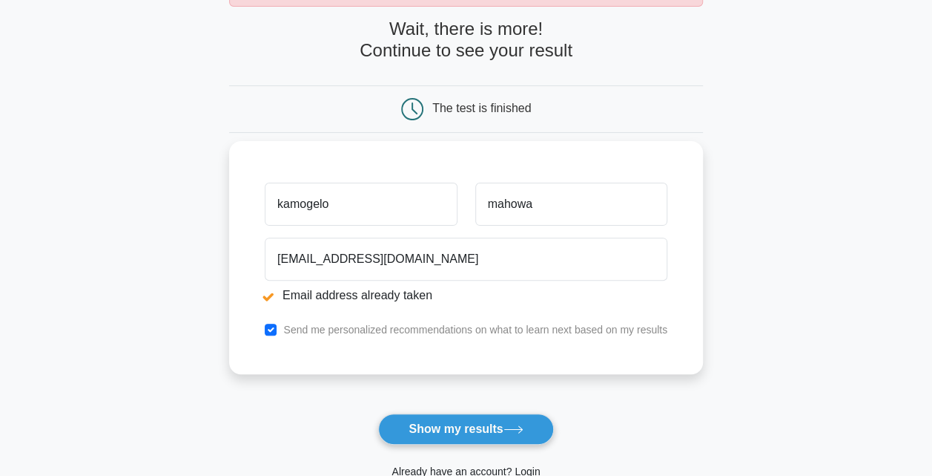
click at [266, 300] on li "Email address already taken" at bounding box center [466, 295] width 403 height 18
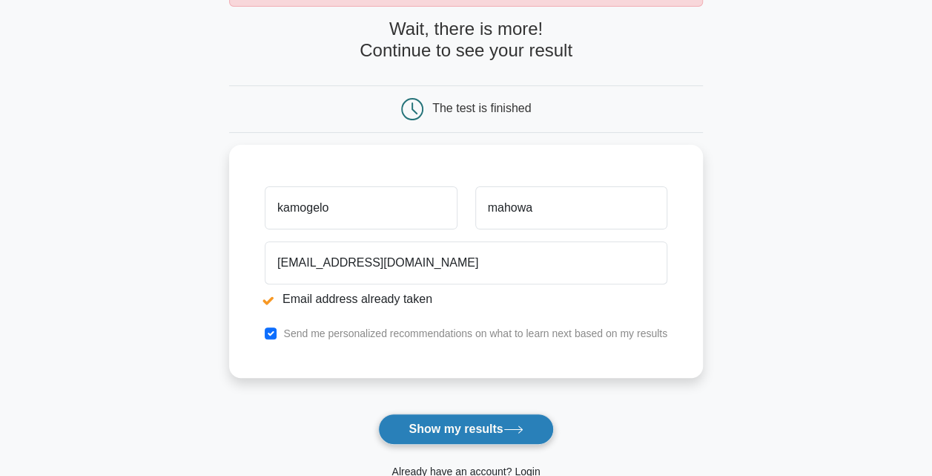
click at [449, 435] on button "Show my results" at bounding box center [465, 428] width 175 height 31
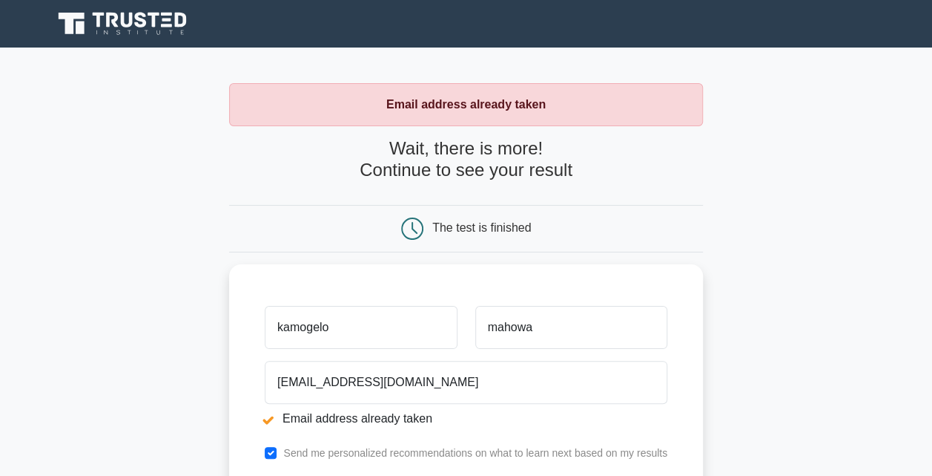
click at [476, 236] on div "The test is finished" at bounding box center [467, 228] width 316 height 22
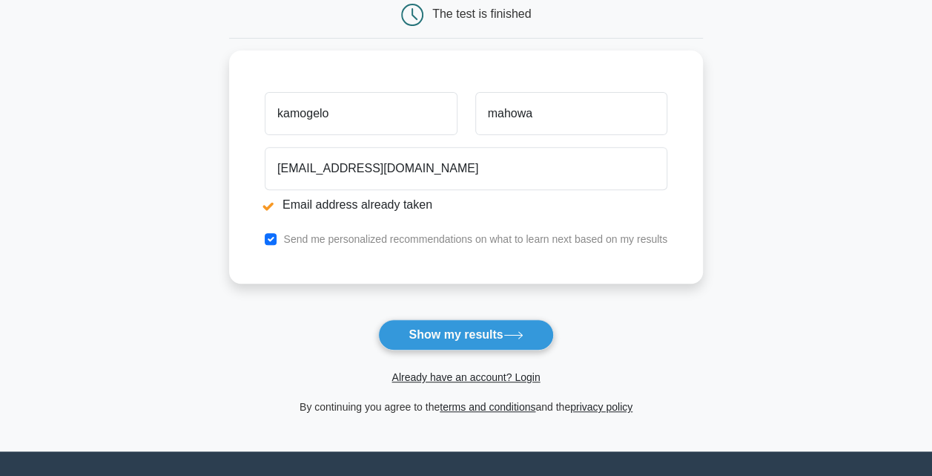
scroll to position [211, 0]
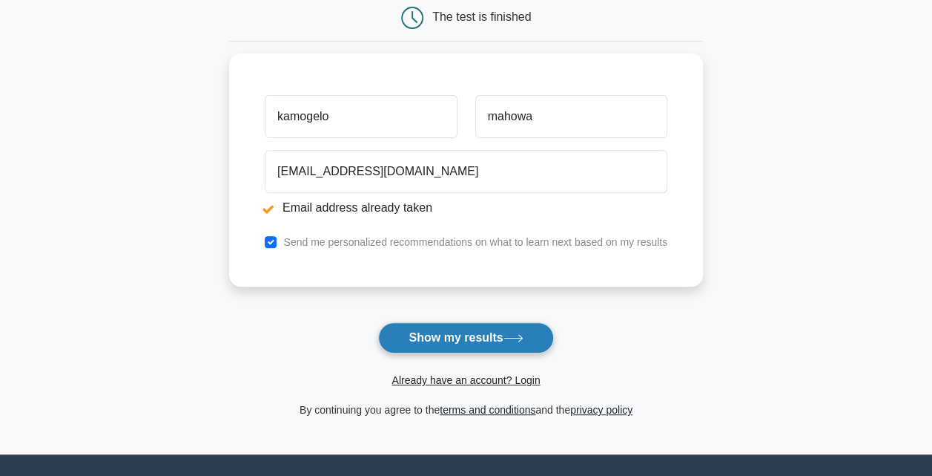
click at [521, 335] on icon at bounding box center [514, 338] width 20 height 8
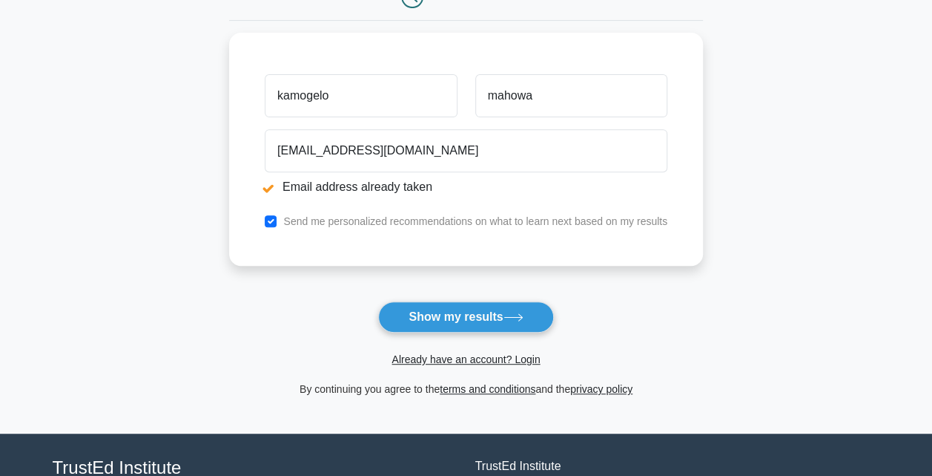
scroll to position [250, 0]
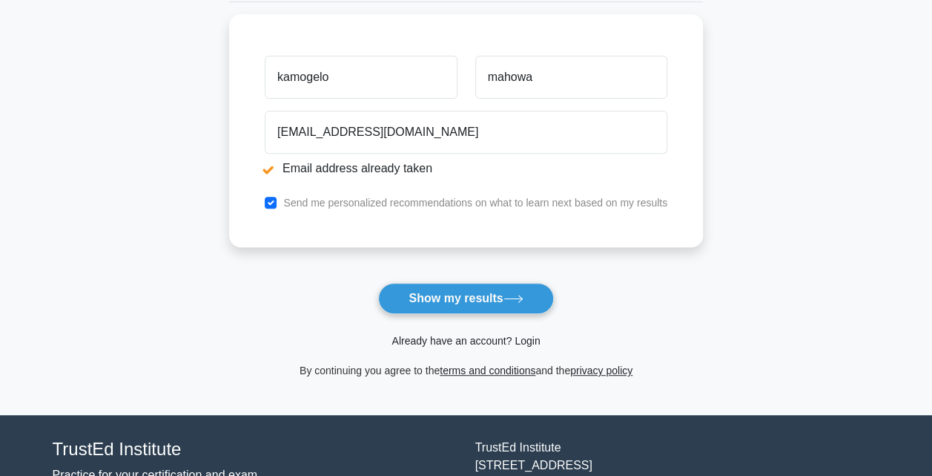
click at [530, 337] on link "Already have an account? Login" at bounding box center [466, 341] width 148 height 12
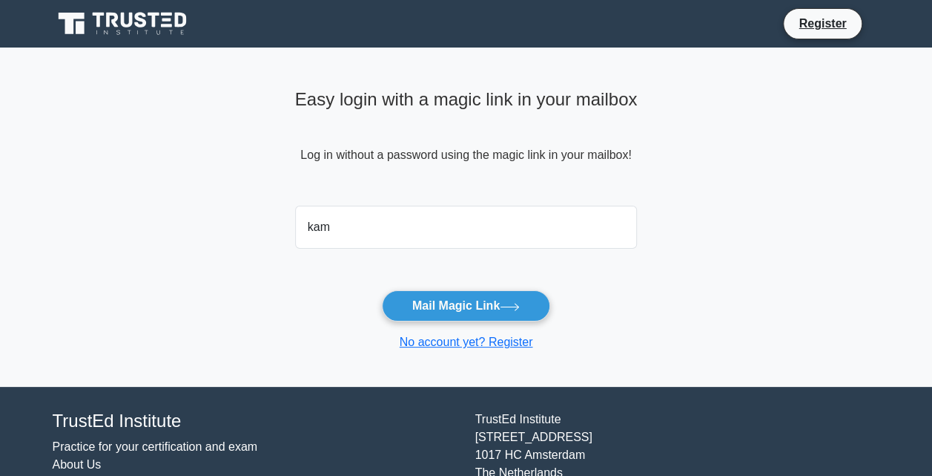
type input "[EMAIL_ADDRESS][DOMAIN_NAME]"
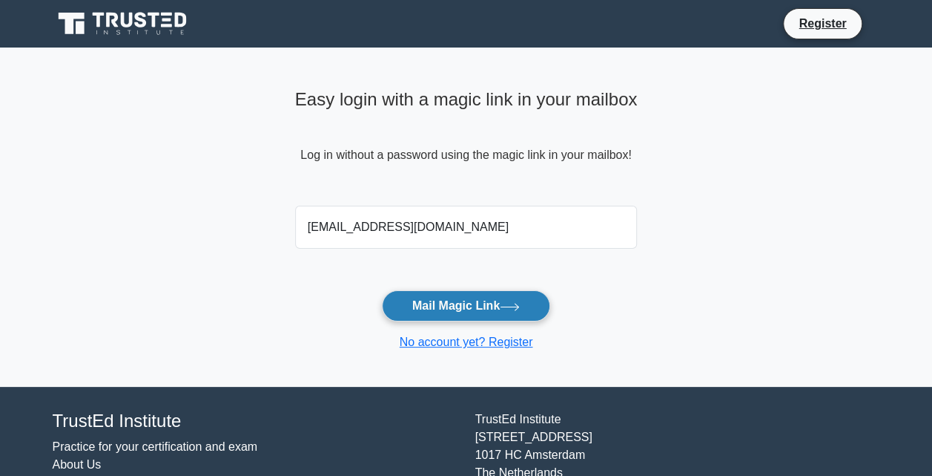
click at [451, 310] on button "Mail Magic Link" at bounding box center [466, 305] width 168 height 31
click at [577, 249] on div "[EMAIL_ADDRESS][DOMAIN_NAME]" at bounding box center [466, 227] width 361 height 55
